Goal: Find specific page/section

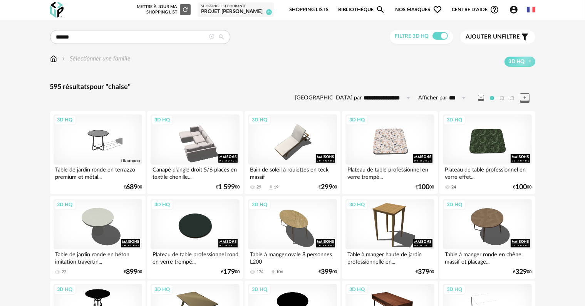
click at [512, 10] on icon "Account Circle icon" at bounding box center [513, 9] width 9 height 9
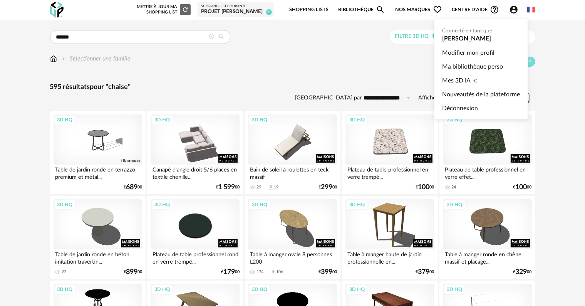
click at [513, 9] on icon "Account Circle icon" at bounding box center [514, 10] width 8 height 8
click at [450, 82] on span "Mes 3D IA" at bounding box center [456, 81] width 29 height 14
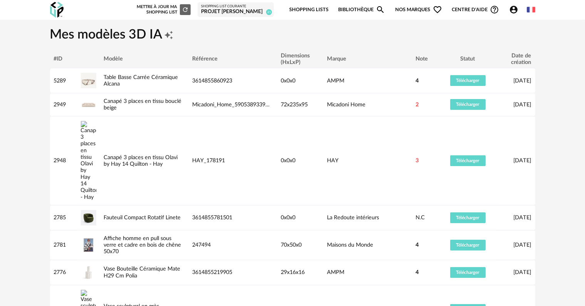
click at [348, 9] on link "Bibliothèque Magnify icon" at bounding box center [361, 10] width 47 height 18
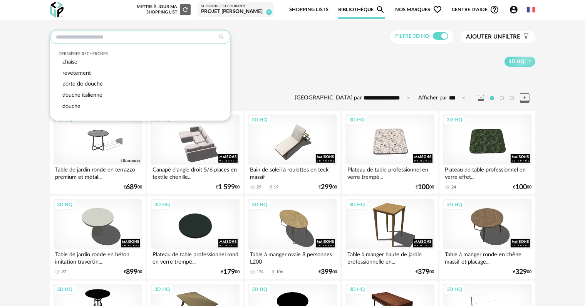
click at [100, 33] on input "text" at bounding box center [140, 37] width 180 height 14
click at [86, 73] on span "revetement" at bounding box center [76, 73] width 29 height 6
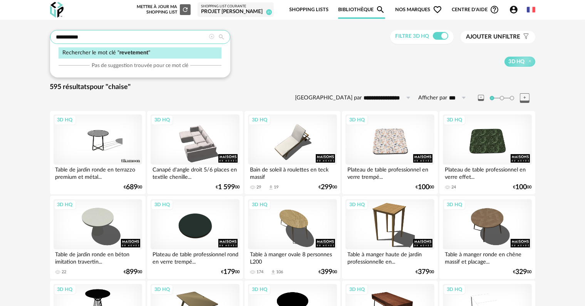
type input "**********"
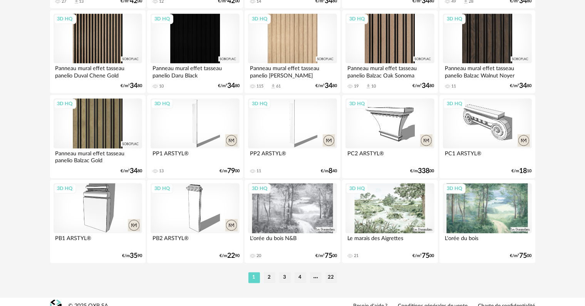
scroll to position [1551, 0]
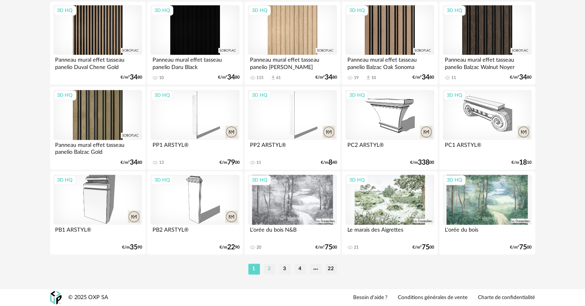
click at [267, 270] on li "2" at bounding box center [270, 269] width 12 height 11
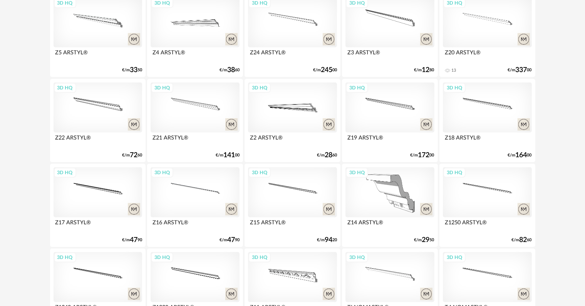
scroll to position [539, 0]
